Goal: Transaction & Acquisition: Purchase product/service

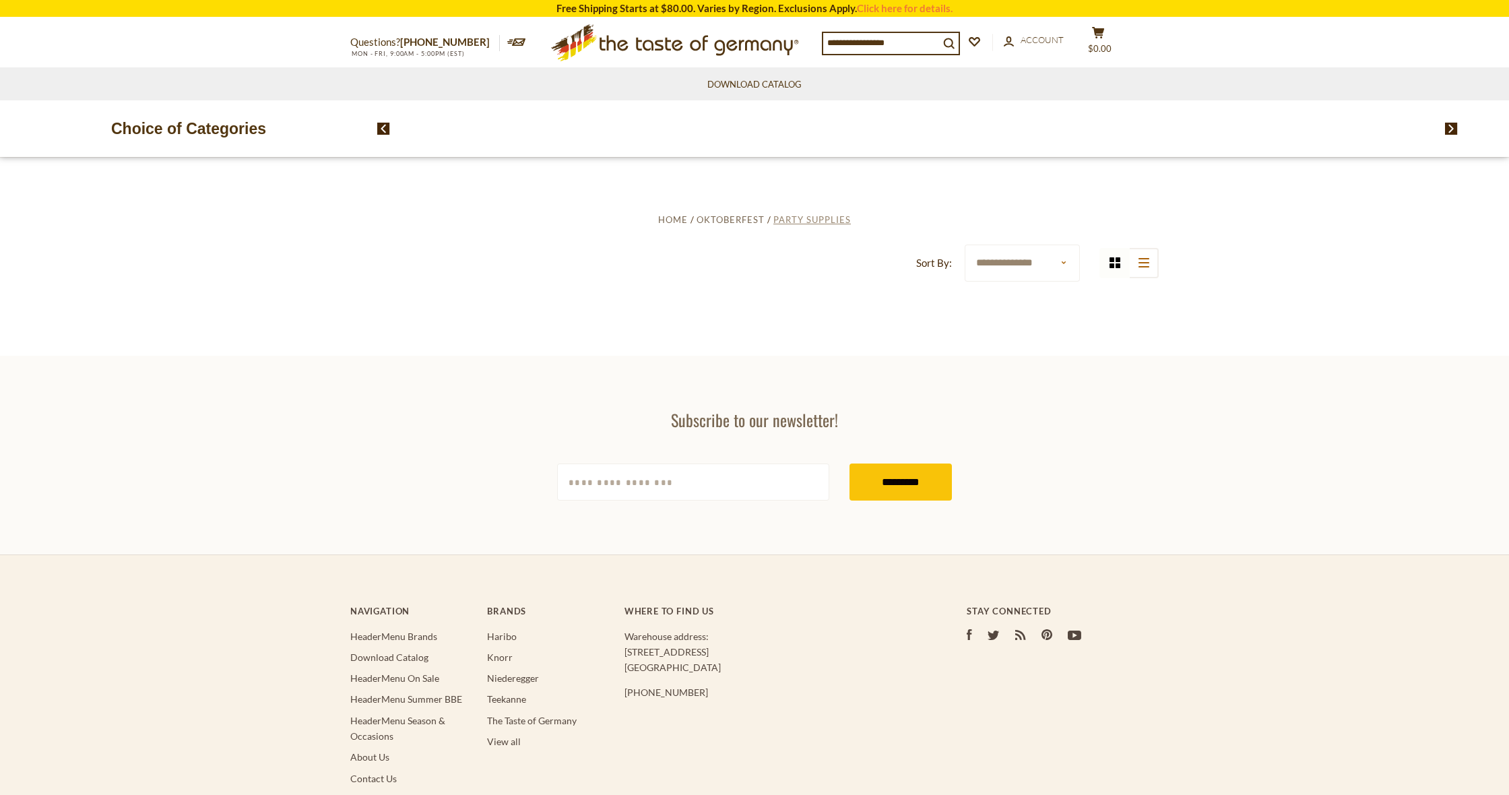
click at [820, 218] on span "Party Supplies" at bounding box center [811, 219] width 77 height 11
click at [676, 53] on icon ".st0{fill:#EDD300;} .st1{fill:#D33E21;}" at bounding box center [675, 42] width 252 height 49
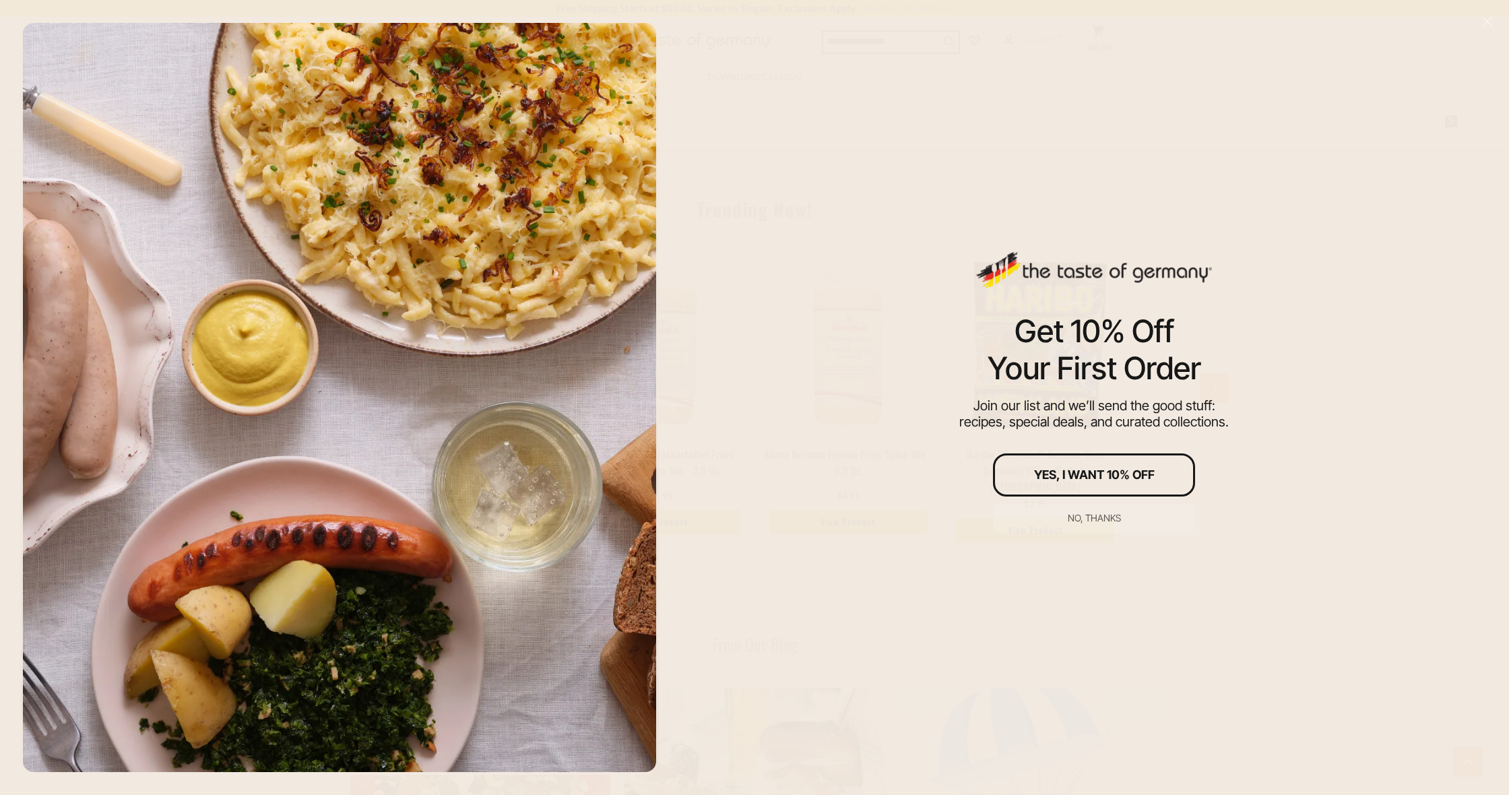
scroll to position [1074, 0]
click at [1095, 516] on div "No, thanks" at bounding box center [1094, 517] width 53 height 9
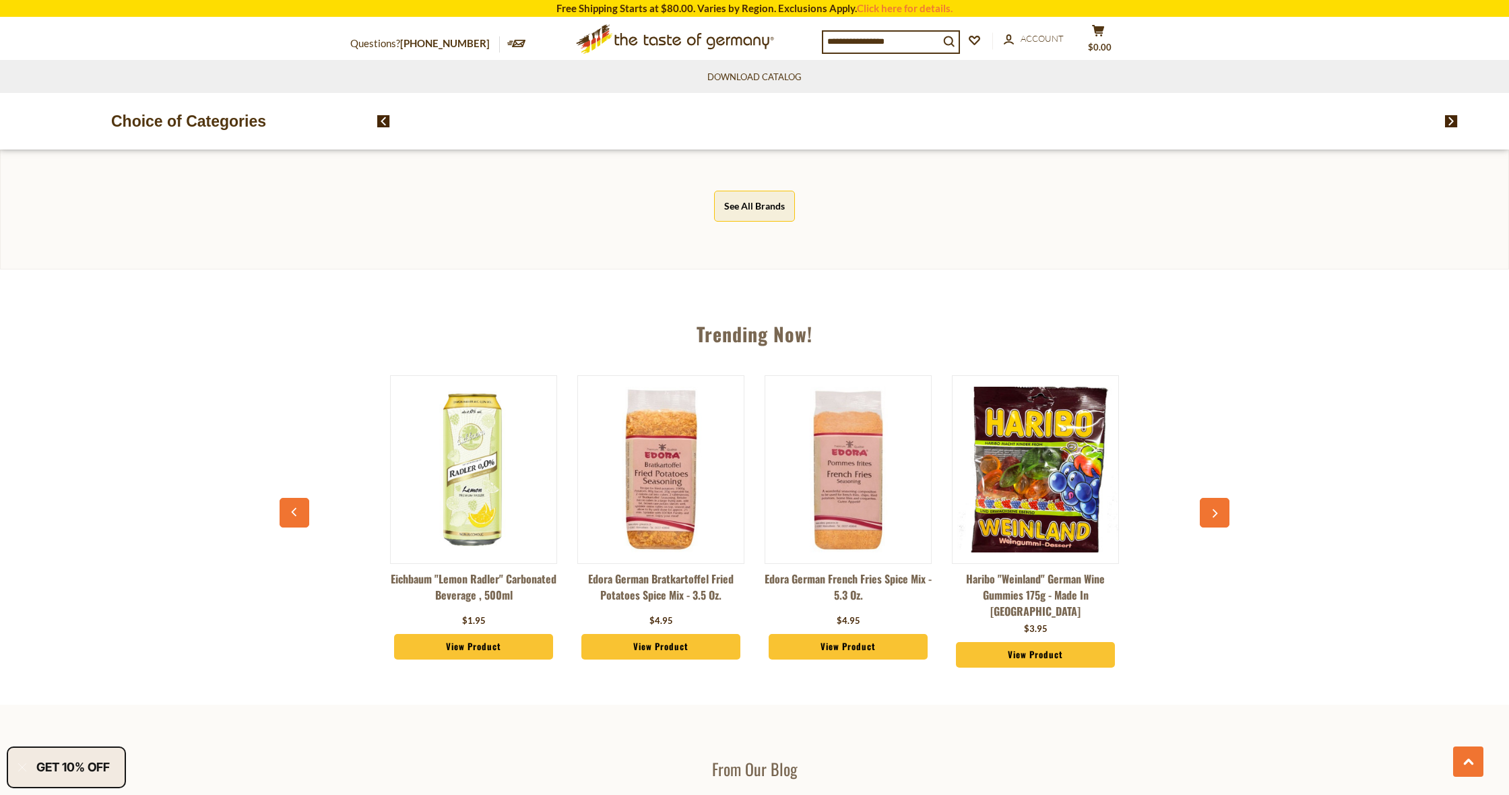
scroll to position [934, 0]
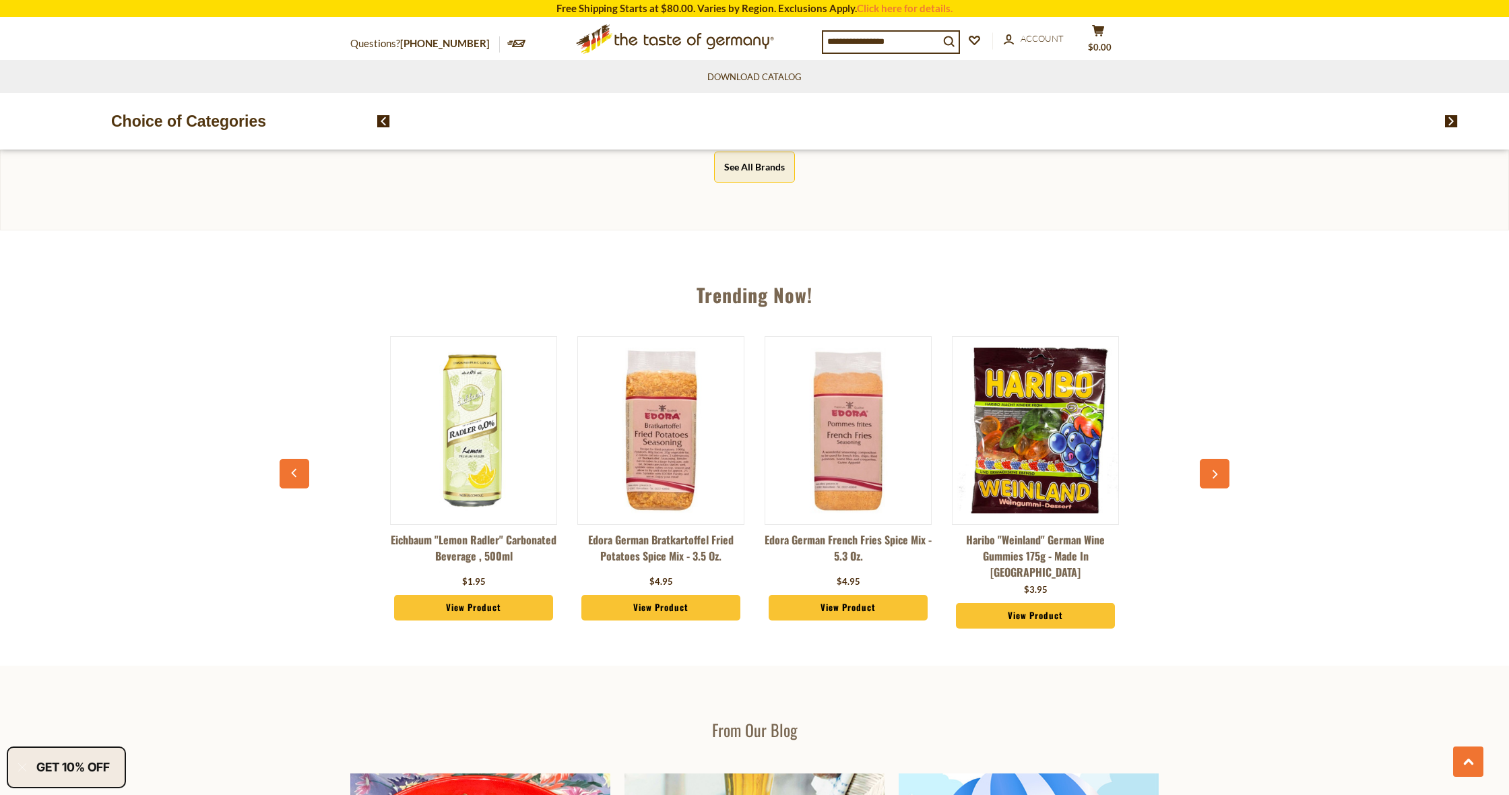
click at [1208, 471] on button "button" at bounding box center [1215, 474] width 30 height 30
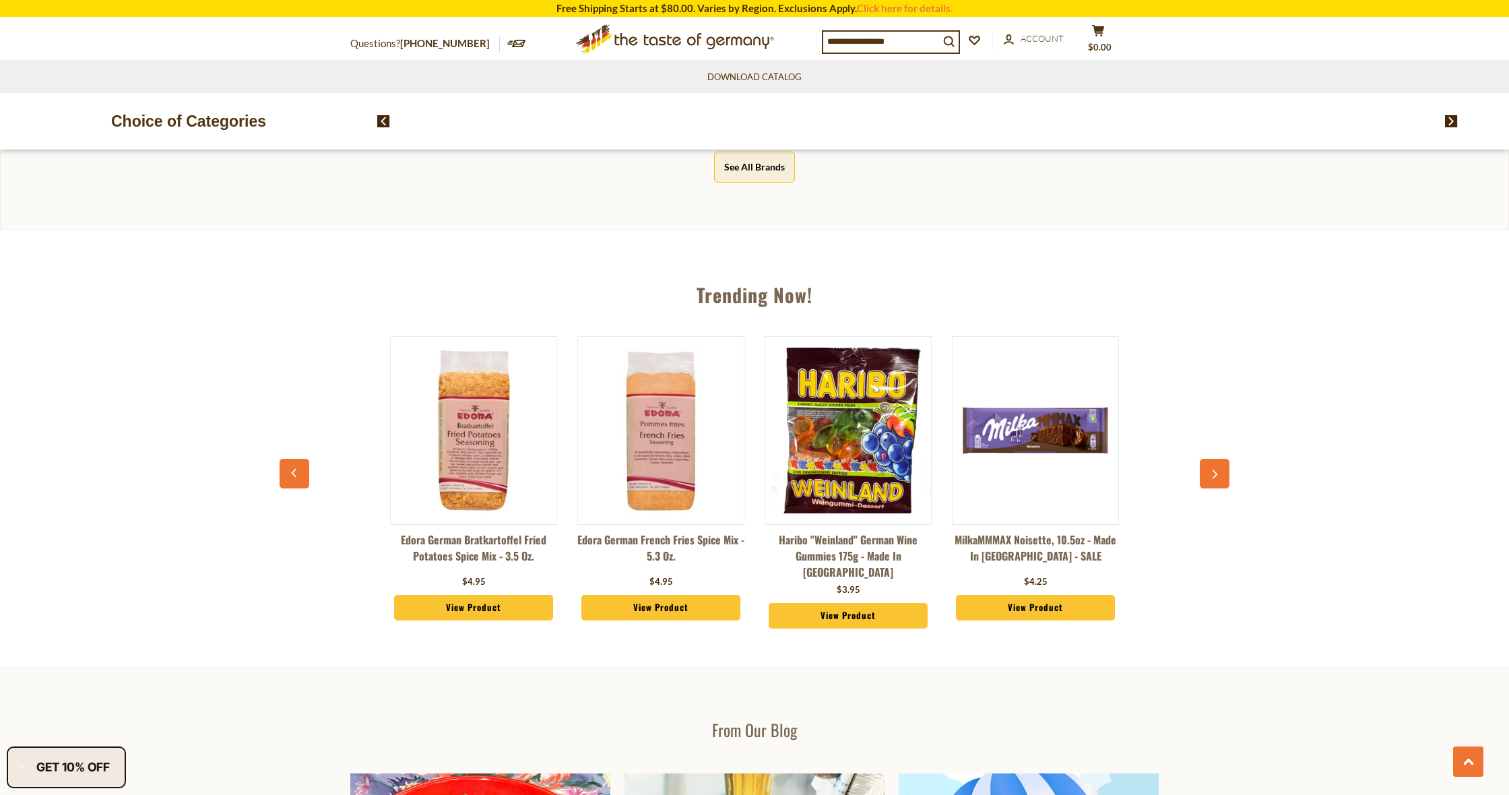
click at [1208, 471] on button "button" at bounding box center [1215, 474] width 30 height 30
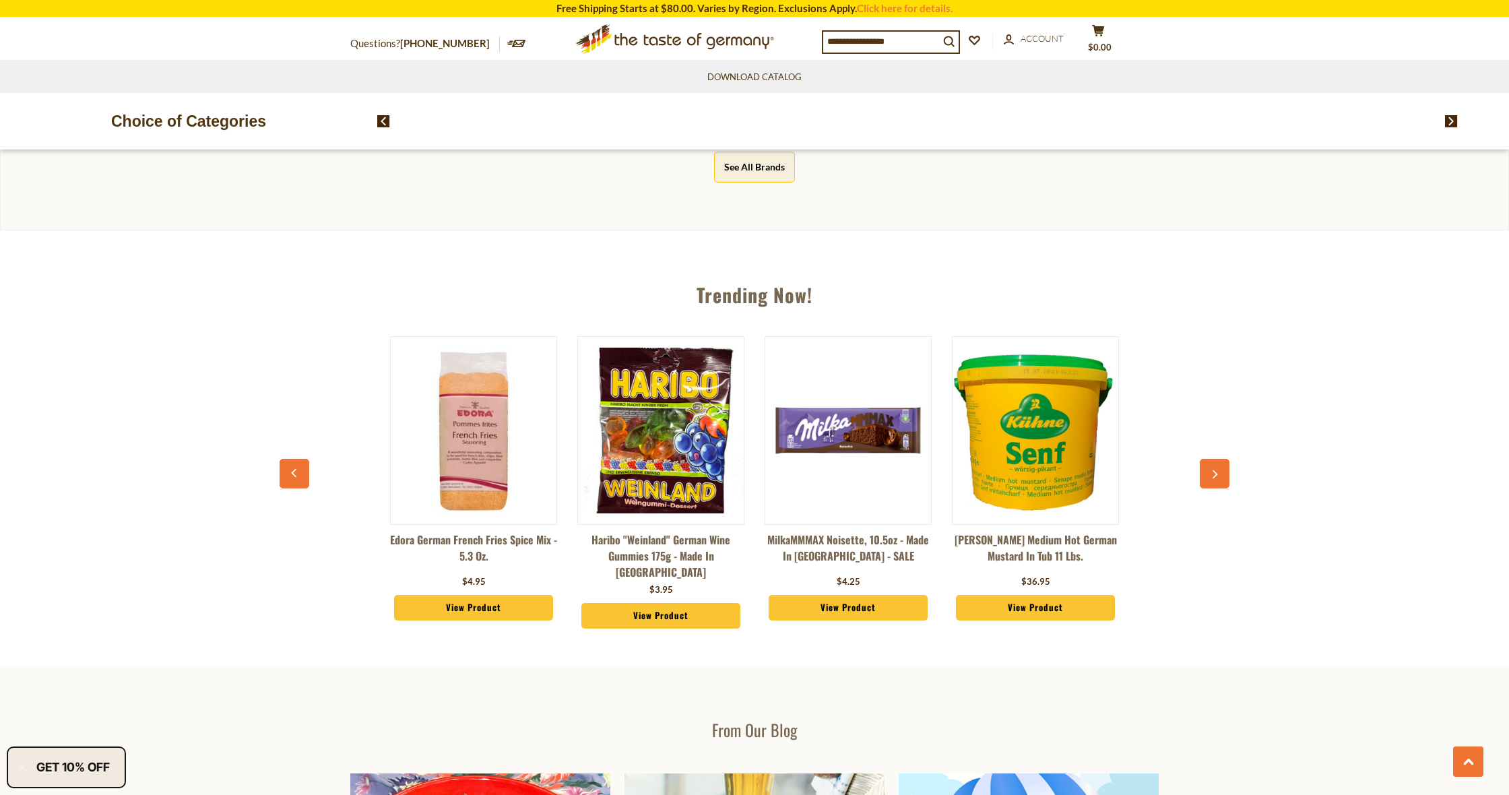
click at [1208, 471] on button "button" at bounding box center [1215, 474] width 30 height 30
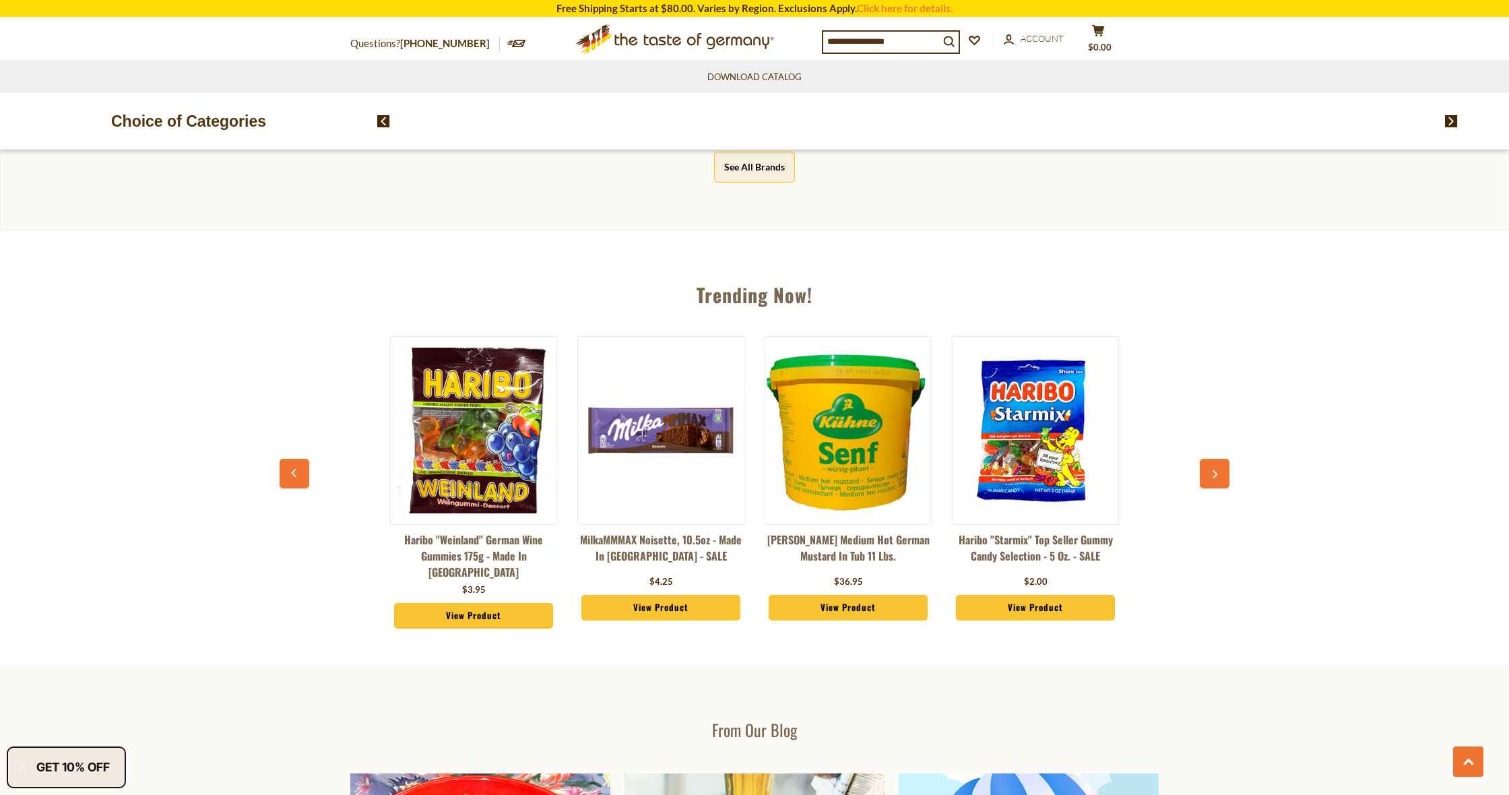
click at [1208, 471] on button "button" at bounding box center [1215, 474] width 30 height 30
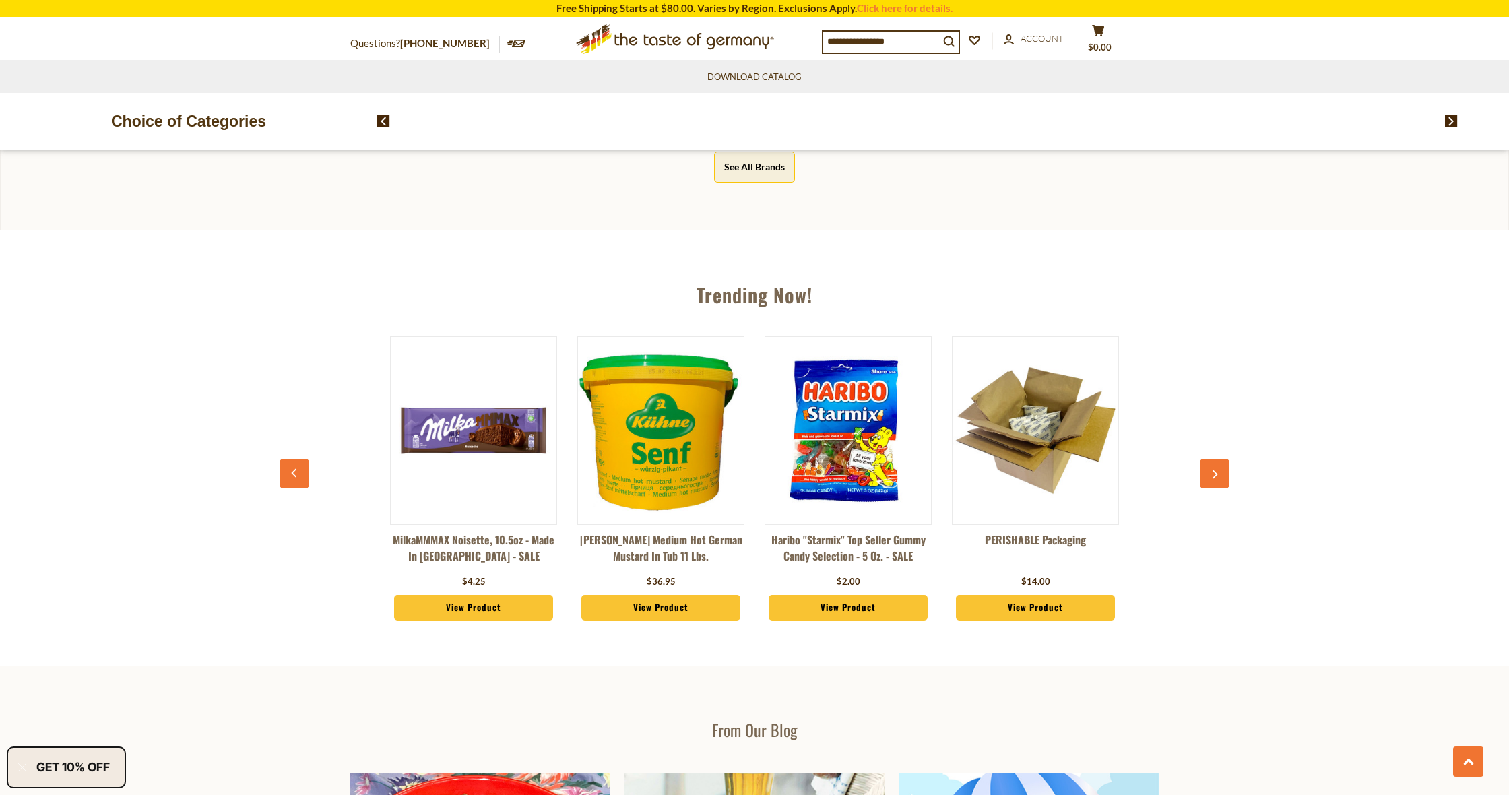
click at [1208, 471] on button "button" at bounding box center [1215, 474] width 30 height 30
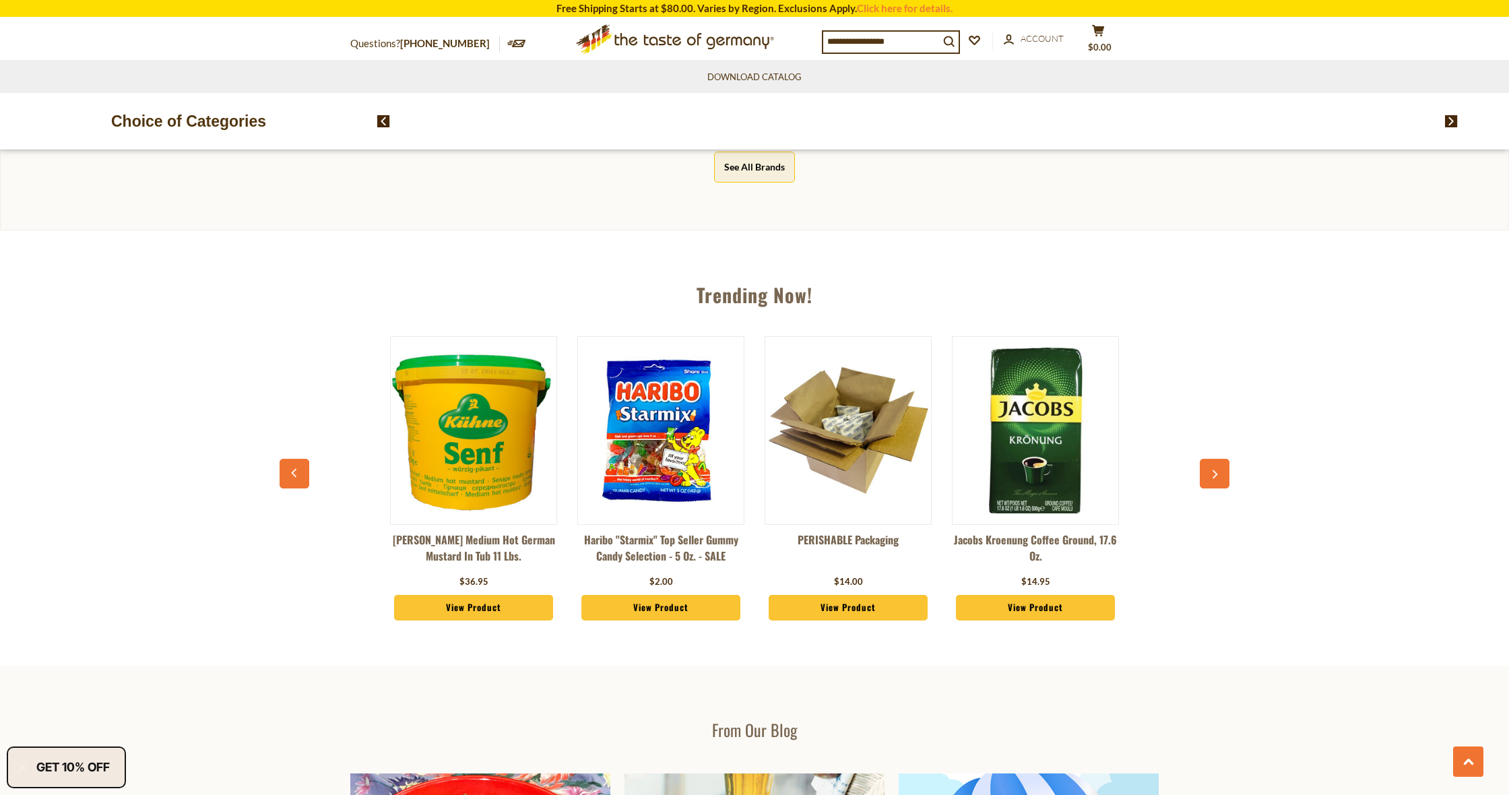
click at [1208, 471] on button "button" at bounding box center [1215, 474] width 30 height 30
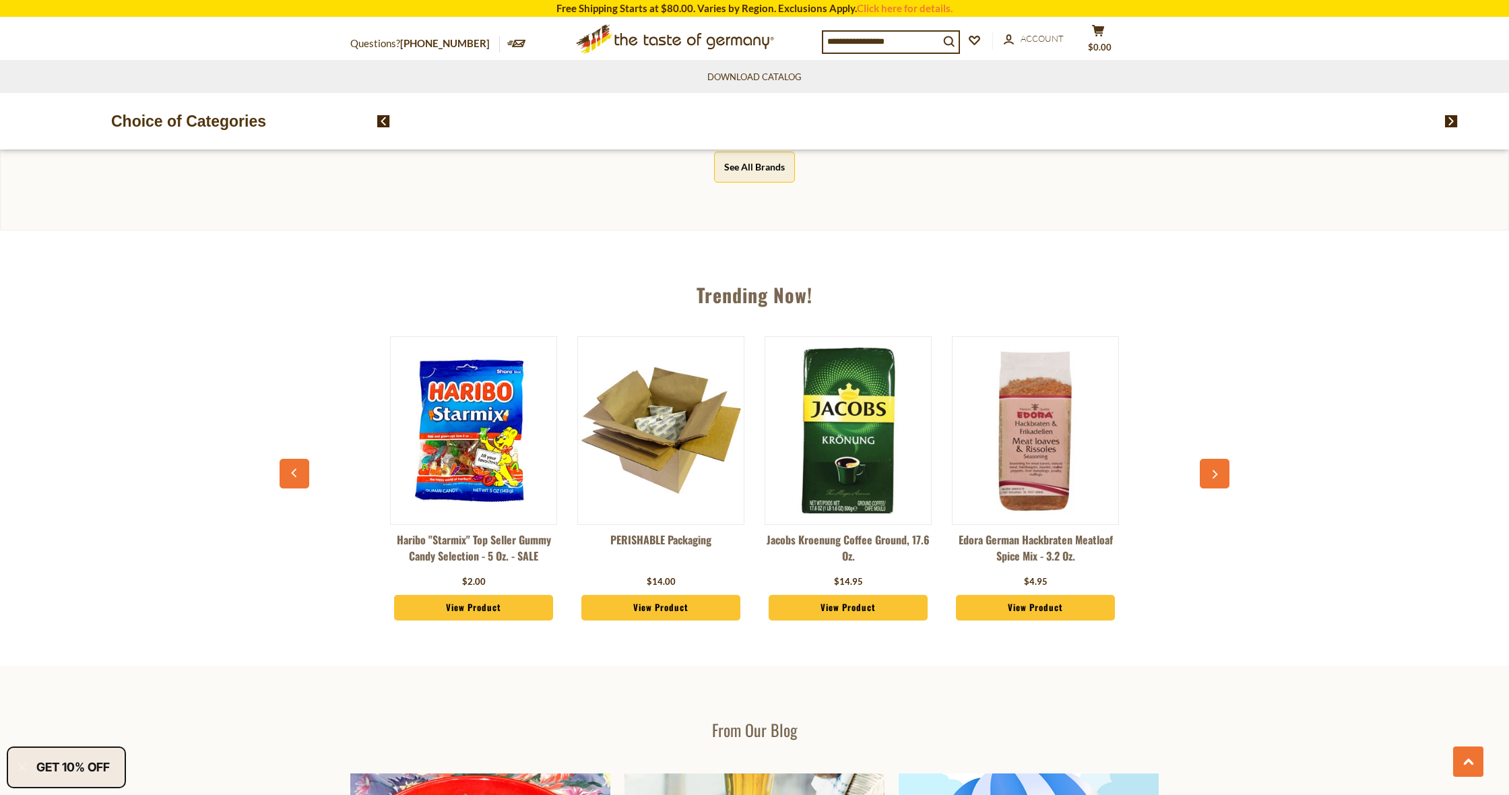
click at [1208, 471] on button "button" at bounding box center [1215, 474] width 30 height 30
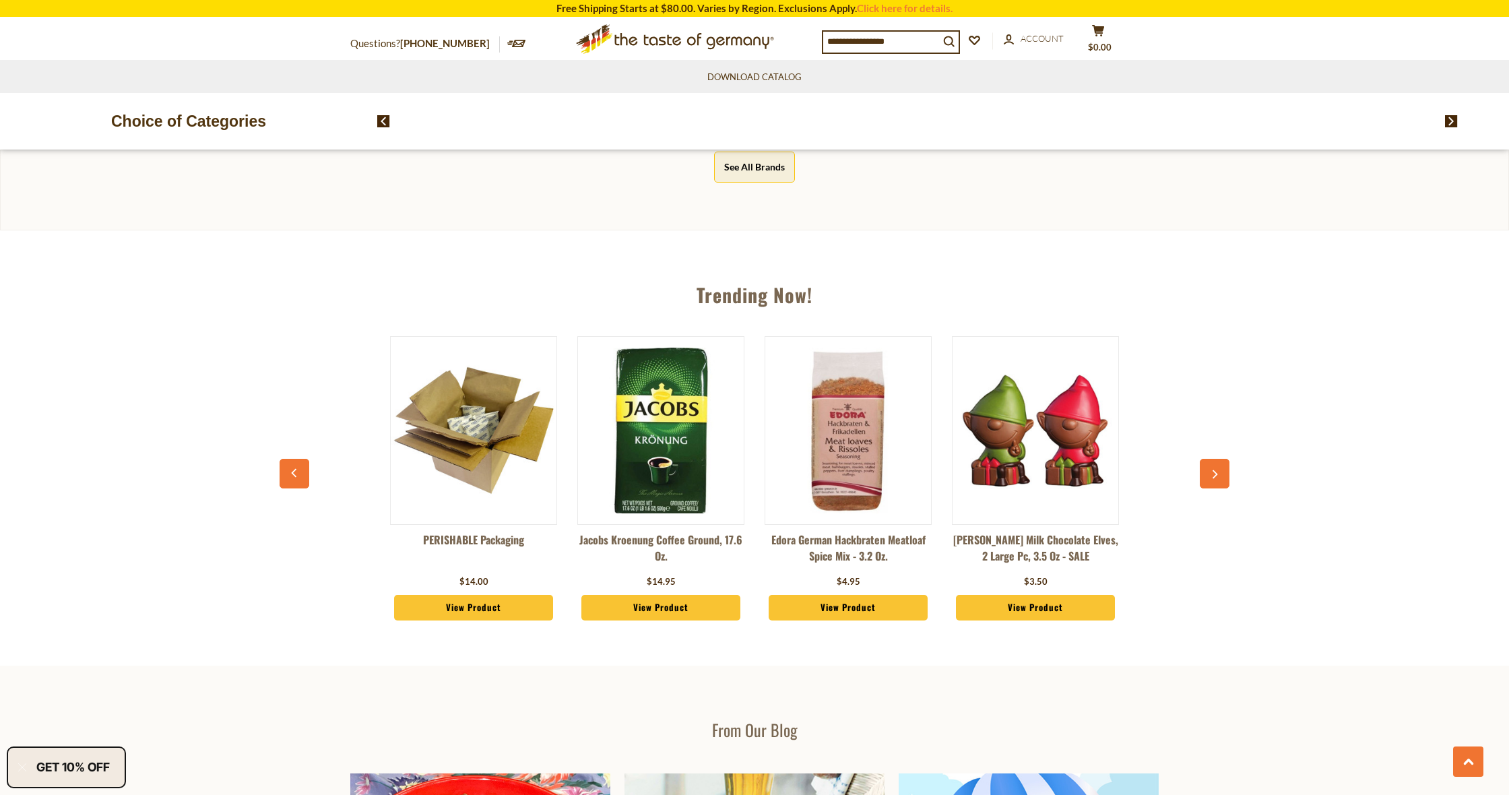
click at [1208, 471] on button "button" at bounding box center [1215, 474] width 30 height 30
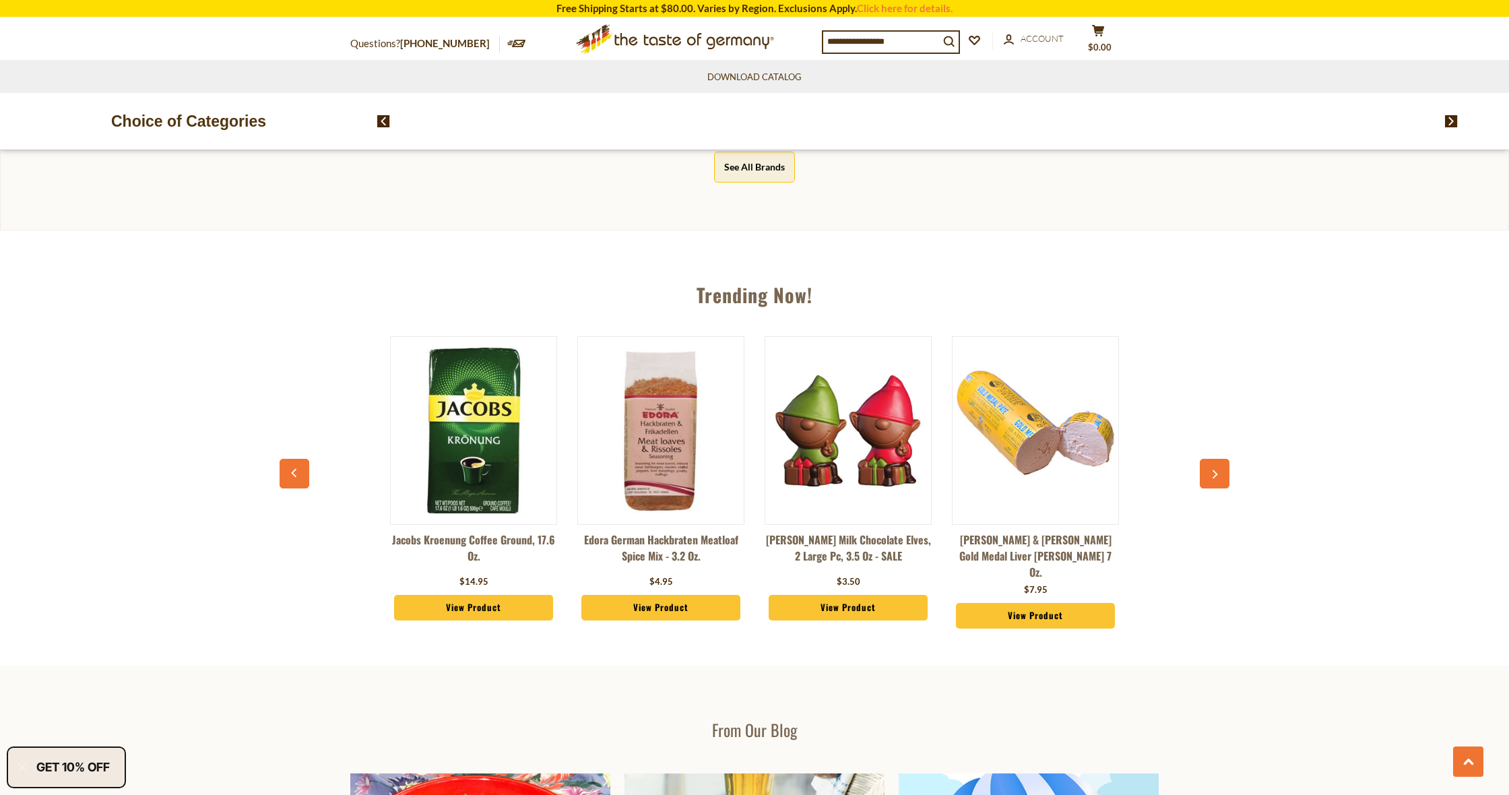
click at [1208, 471] on button "button" at bounding box center [1215, 474] width 30 height 30
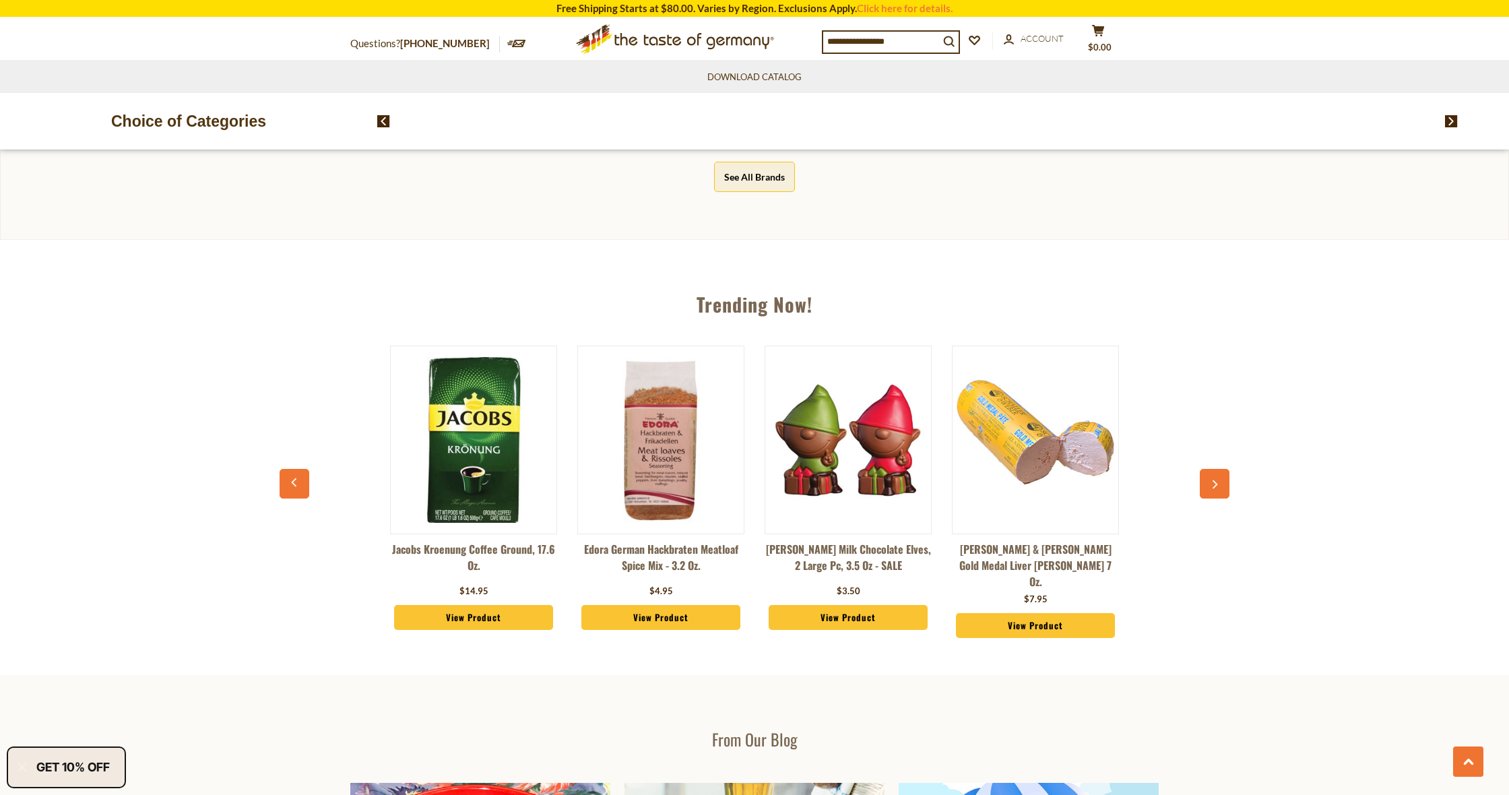
scroll to position [0, 1685]
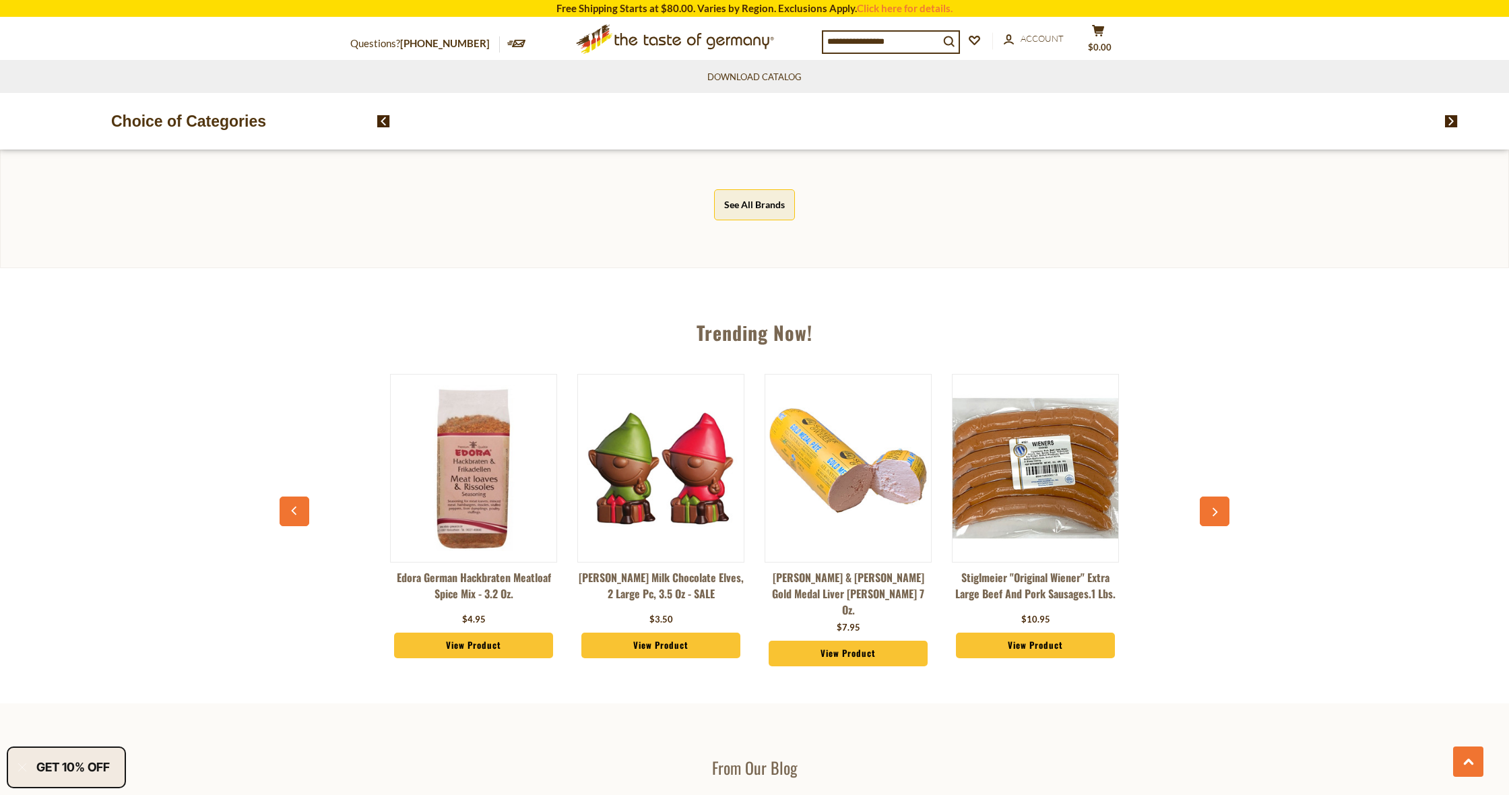
click at [1208, 471] on div "Eichbaum "Lemon Radler" Carbonated Beverage , 500ml $1.95 View Product Edora Ge…" at bounding box center [754, 523] width 936 height 333
click at [1209, 496] on button "button" at bounding box center [1215, 511] width 30 height 30
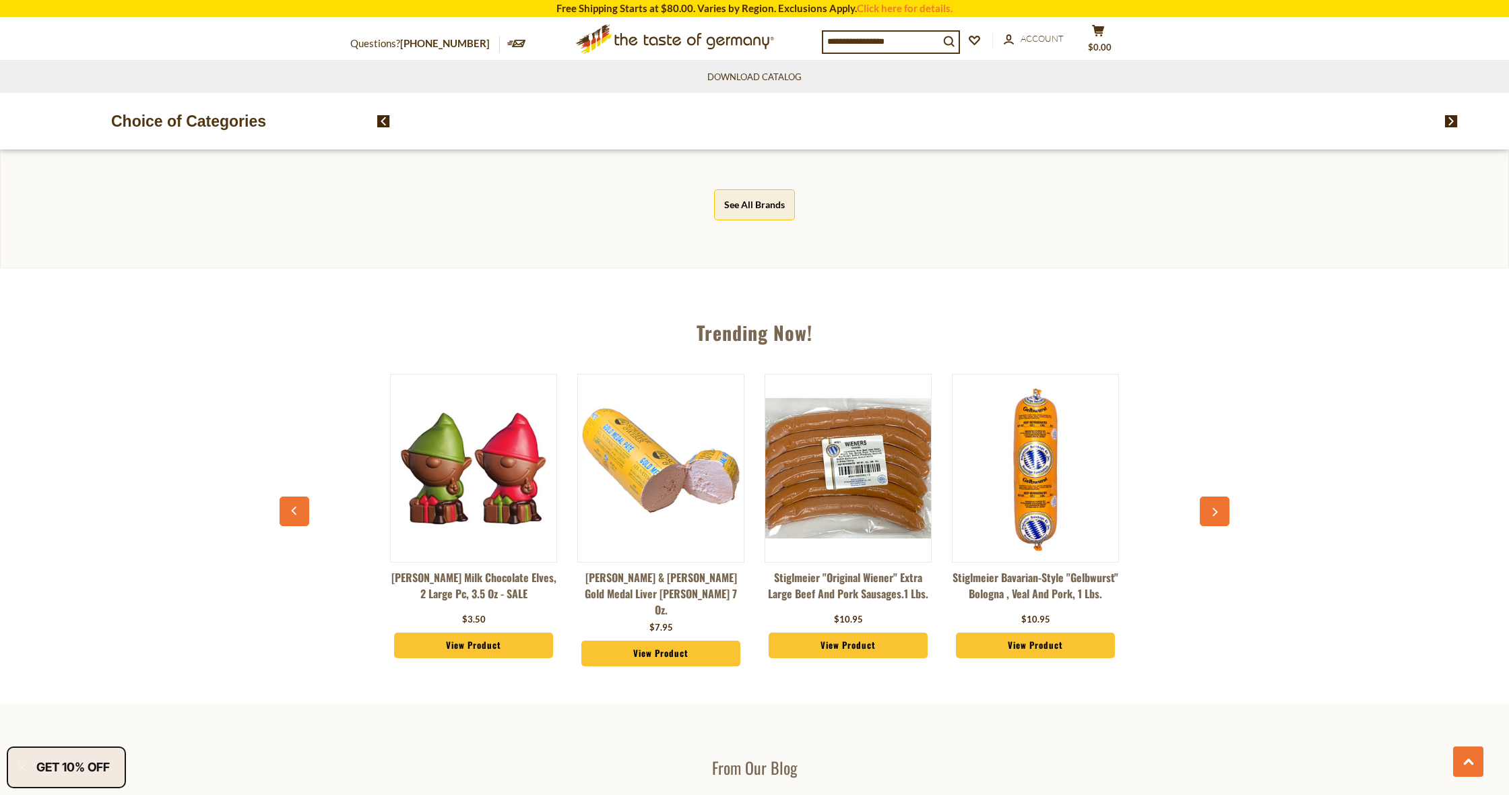
click at [1221, 512] on button "button" at bounding box center [1215, 511] width 30 height 30
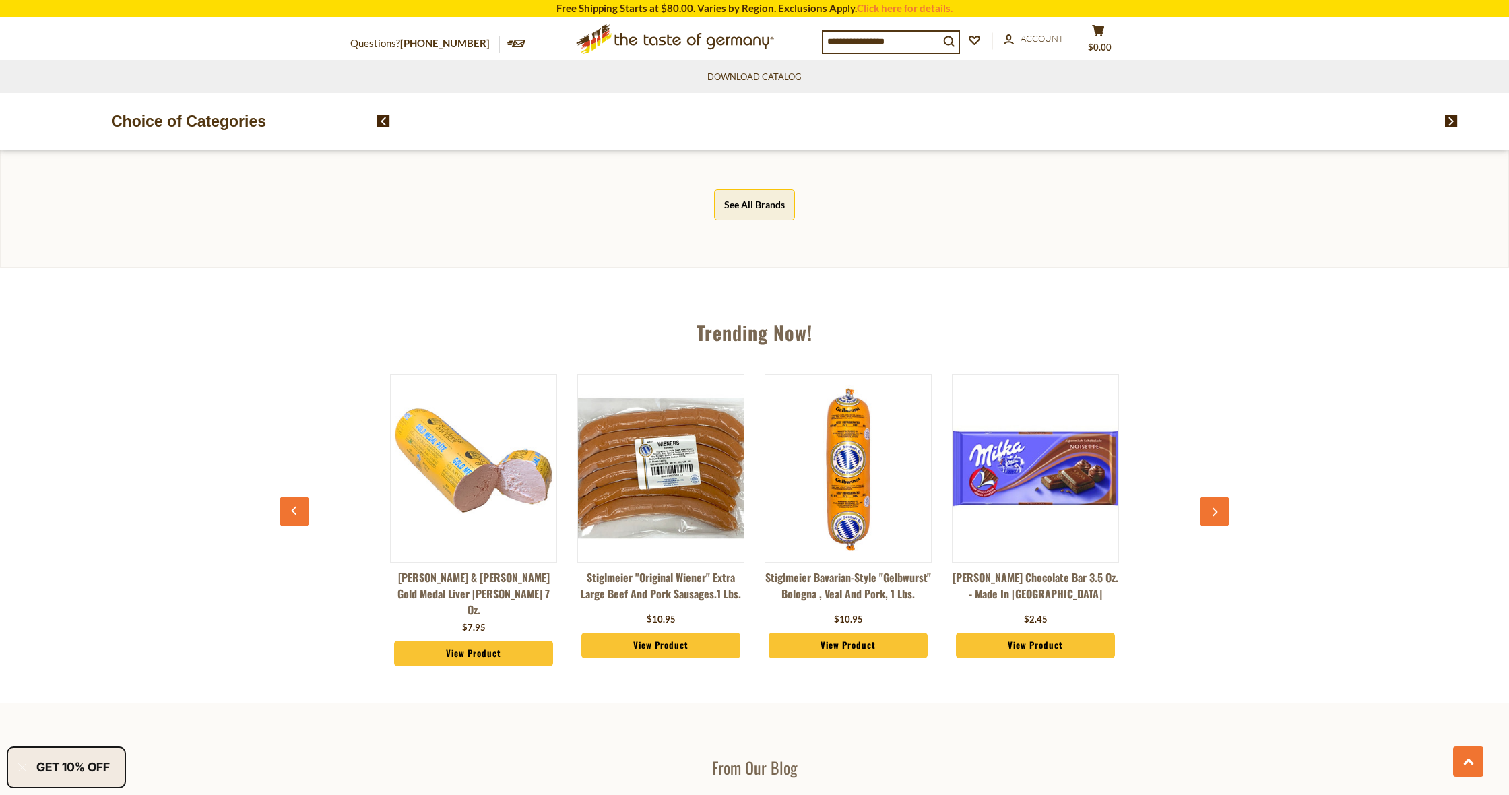
click at [1221, 512] on button "button" at bounding box center [1215, 511] width 30 height 30
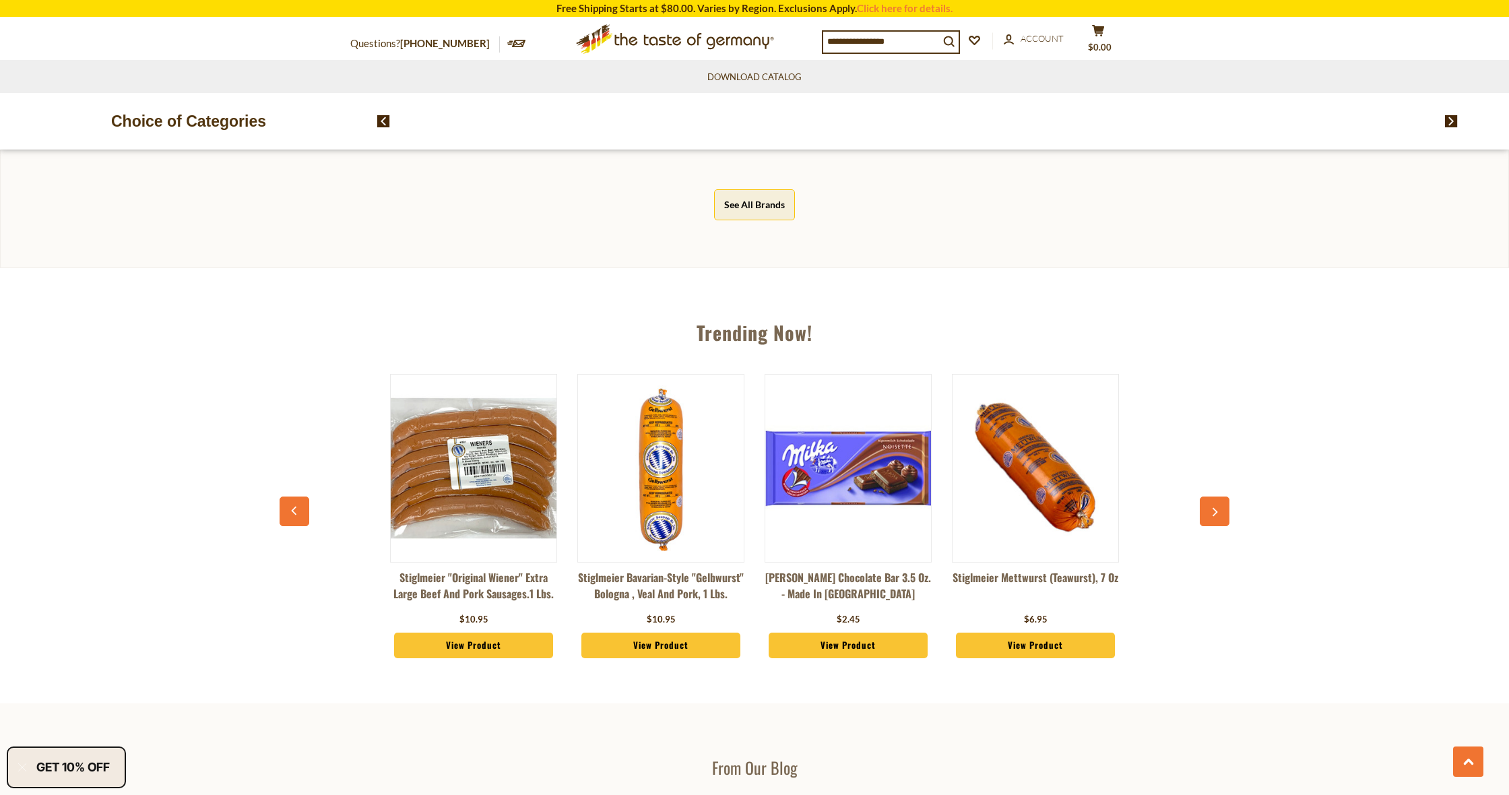
click at [1221, 512] on button "button" at bounding box center [1215, 511] width 30 height 30
click at [1221, 512] on div "Eichbaum "Lemon Radler" Carbonated Beverage , 500ml $1.95 View Product Edora Ge…" at bounding box center [754, 523] width 936 height 333
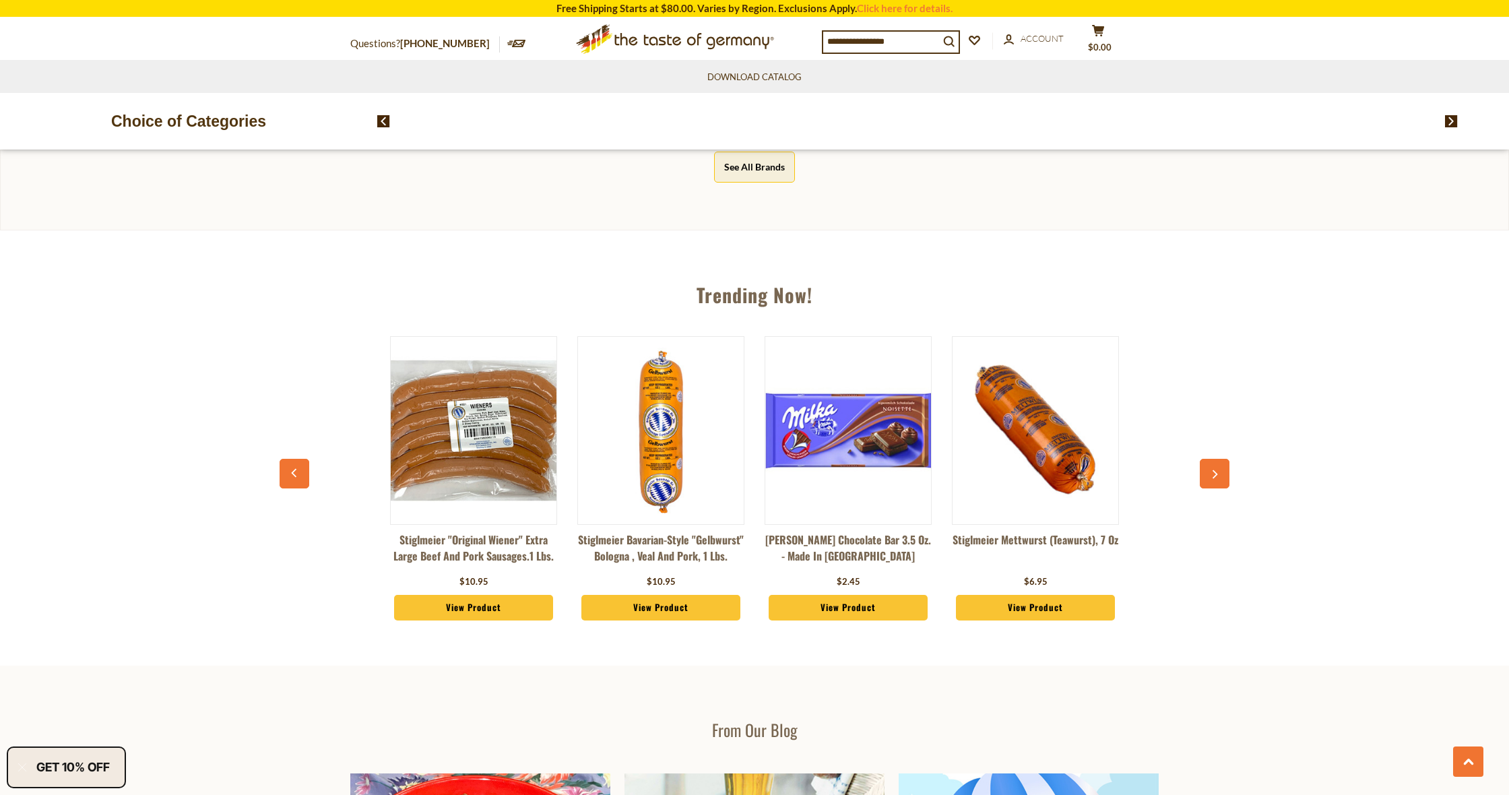
click at [1220, 498] on div "Eichbaum "Lemon Radler" Carbonated Beverage , 500ml $1.95 View Product Edora Ge…" at bounding box center [754, 485] width 936 height 333
click at [1221, 460] on button "button" at bounding box center [1215, 474] width 30 height 30
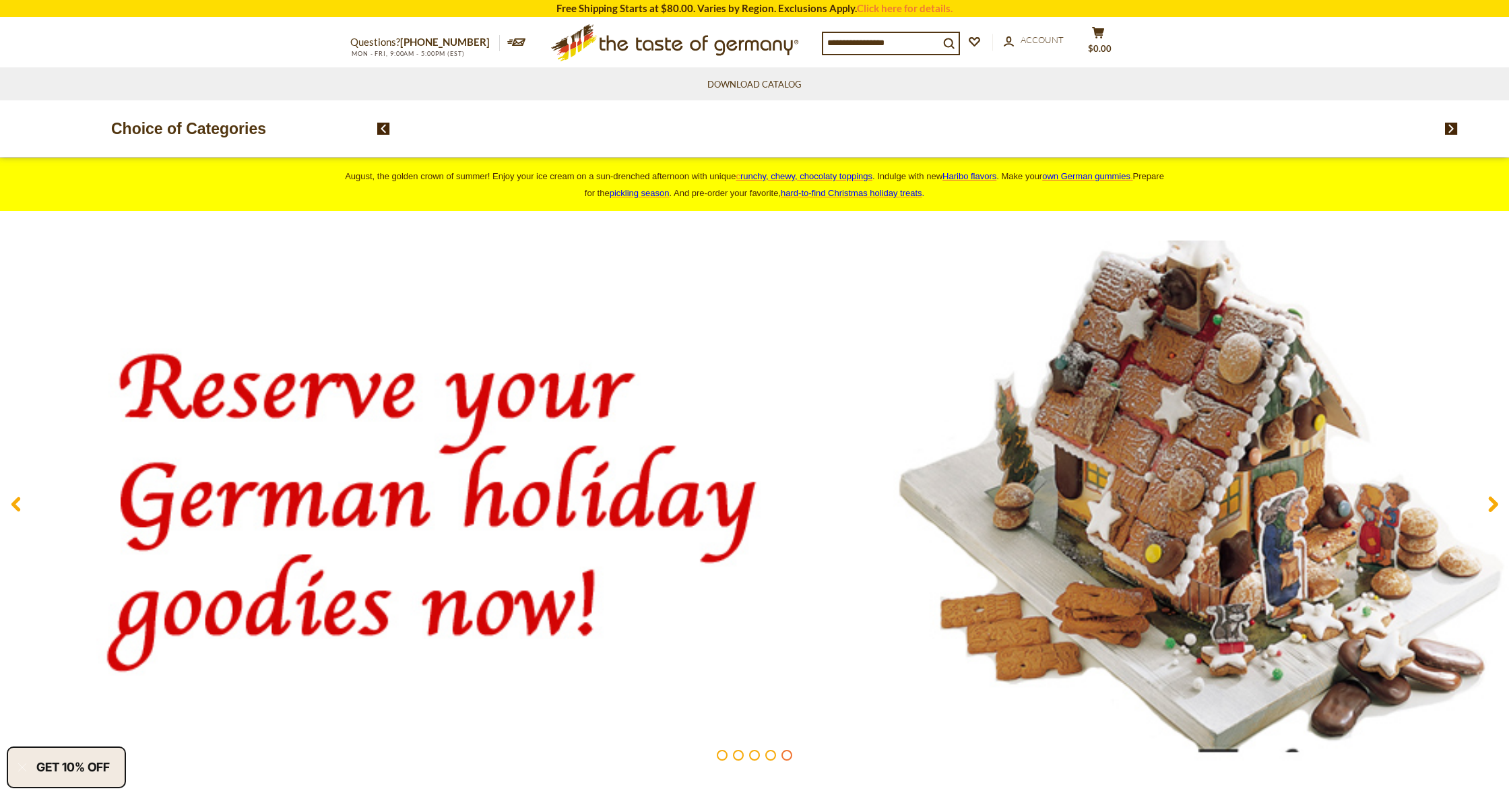
scroll to position [0, 0]
